Goal: Task Accomplishment & Management: Manage account settings

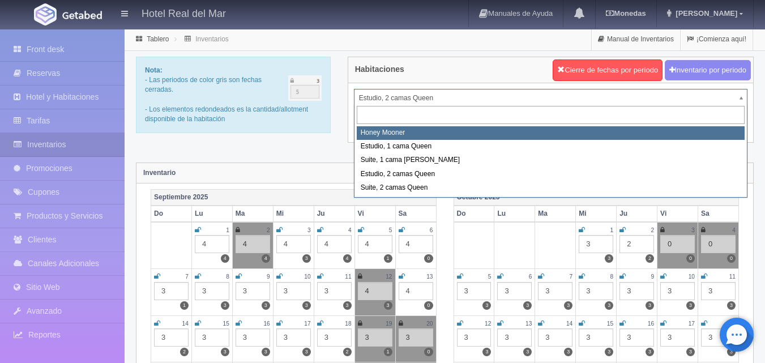
select select "2267"
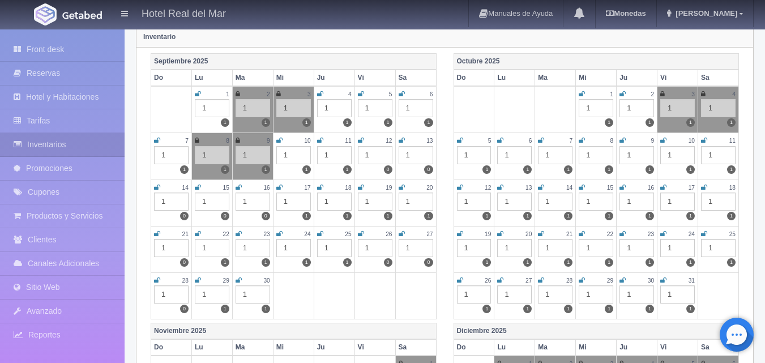
scroll to position [170, 0]
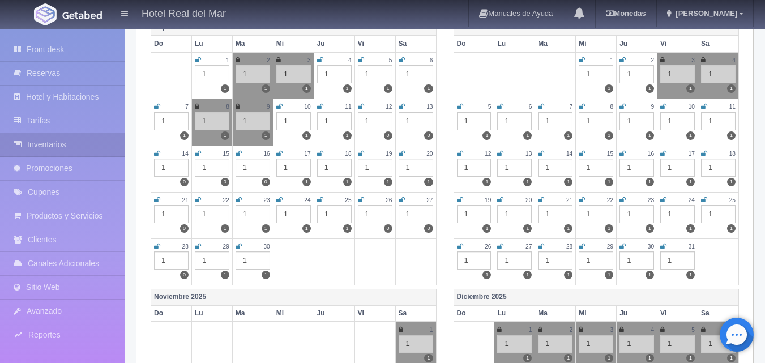
click at [360, 199] on icon at bounding box center [361, 200] width 6 height 7
click at [403, 200] on icon at bounding box center [402, 200] width 6 height 7
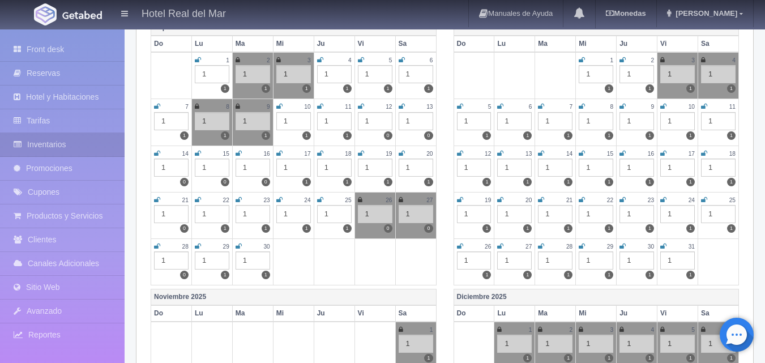
scroll to position [0, 0]
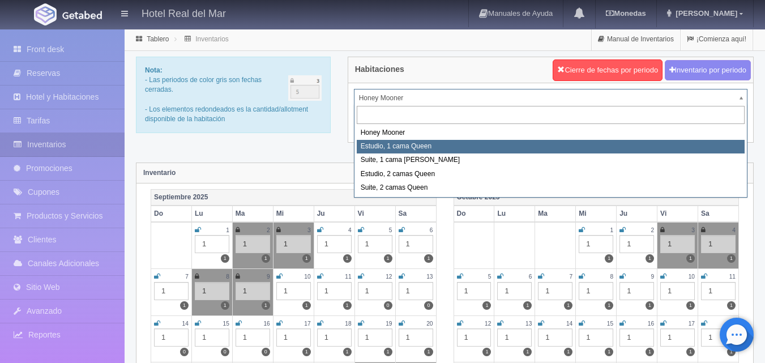
select select "2268"
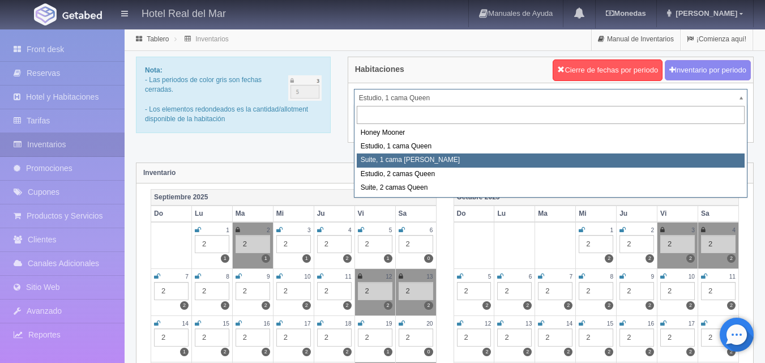
select select "2269"
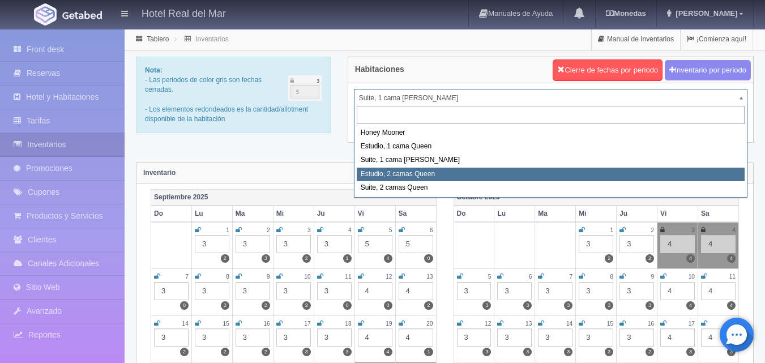
select select "2270"
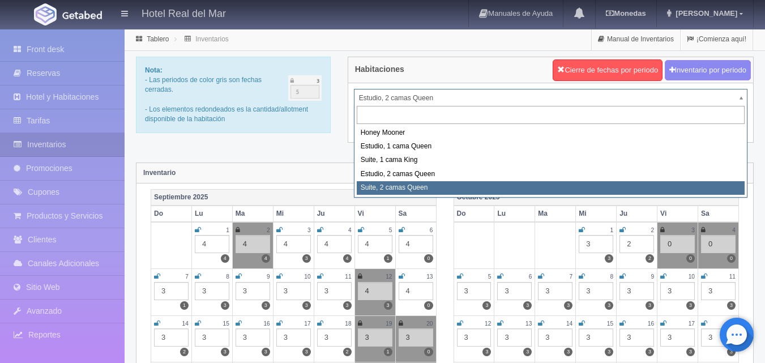
select select "2271"
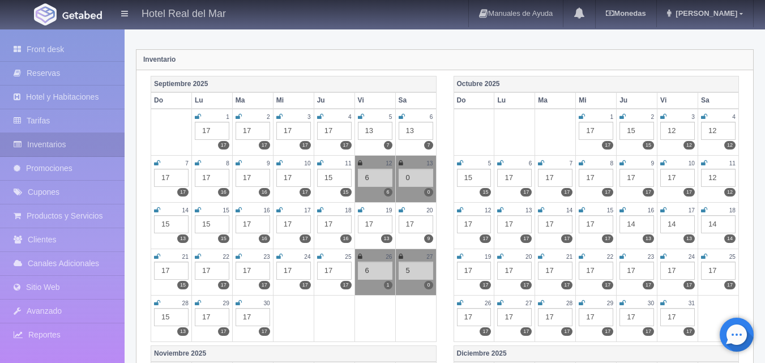
scroll to position [57, 0]
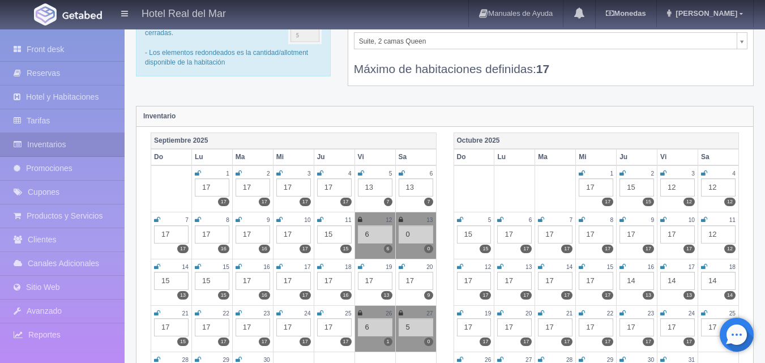
click at [690, 192] on div "12" at bounding box center [677, 187] width 35 height 18
